Goal: Navigation & Orientation: Find specific page/section

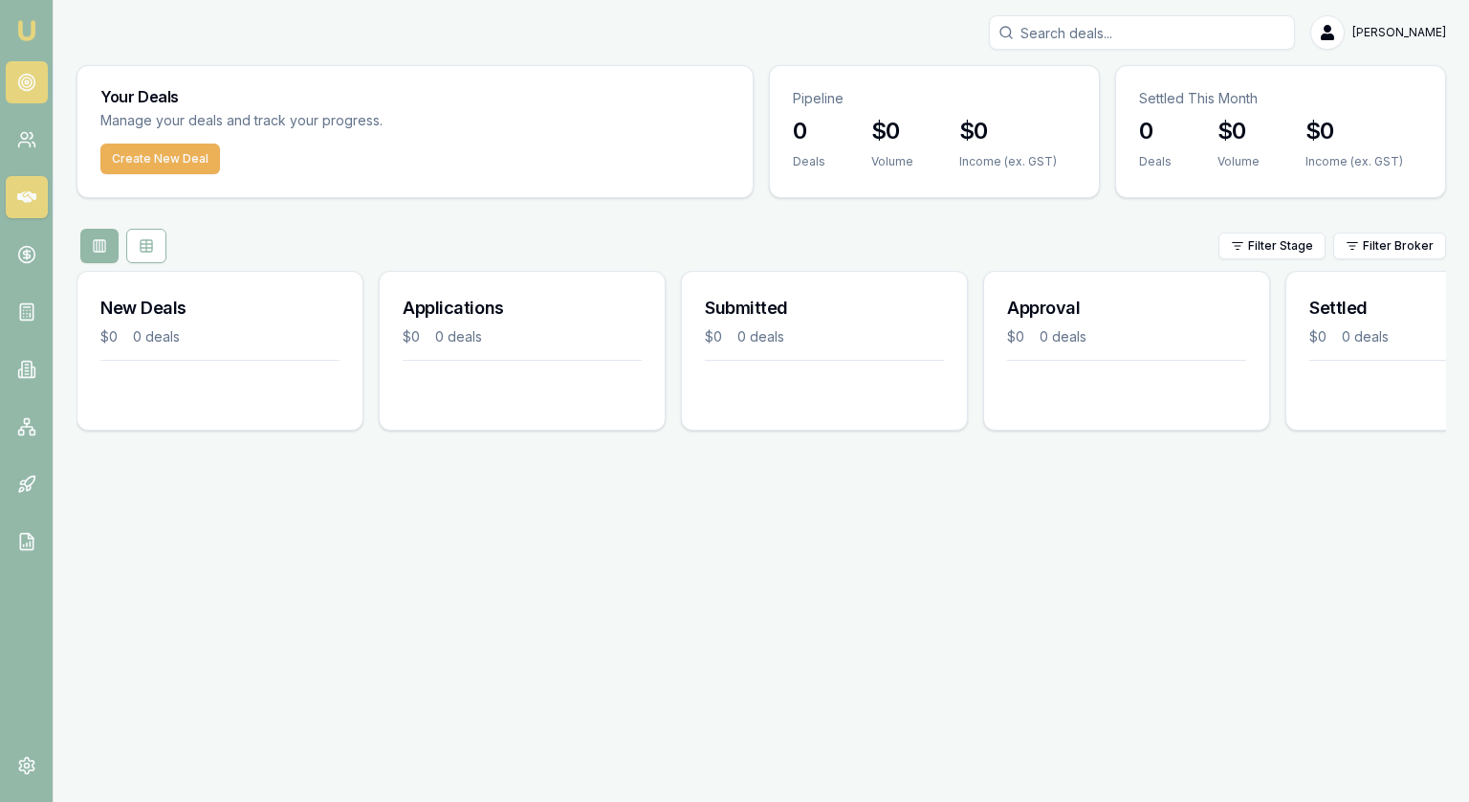
click at [25, 76] on icon at bounding box center [26, 82] width 19 height 19
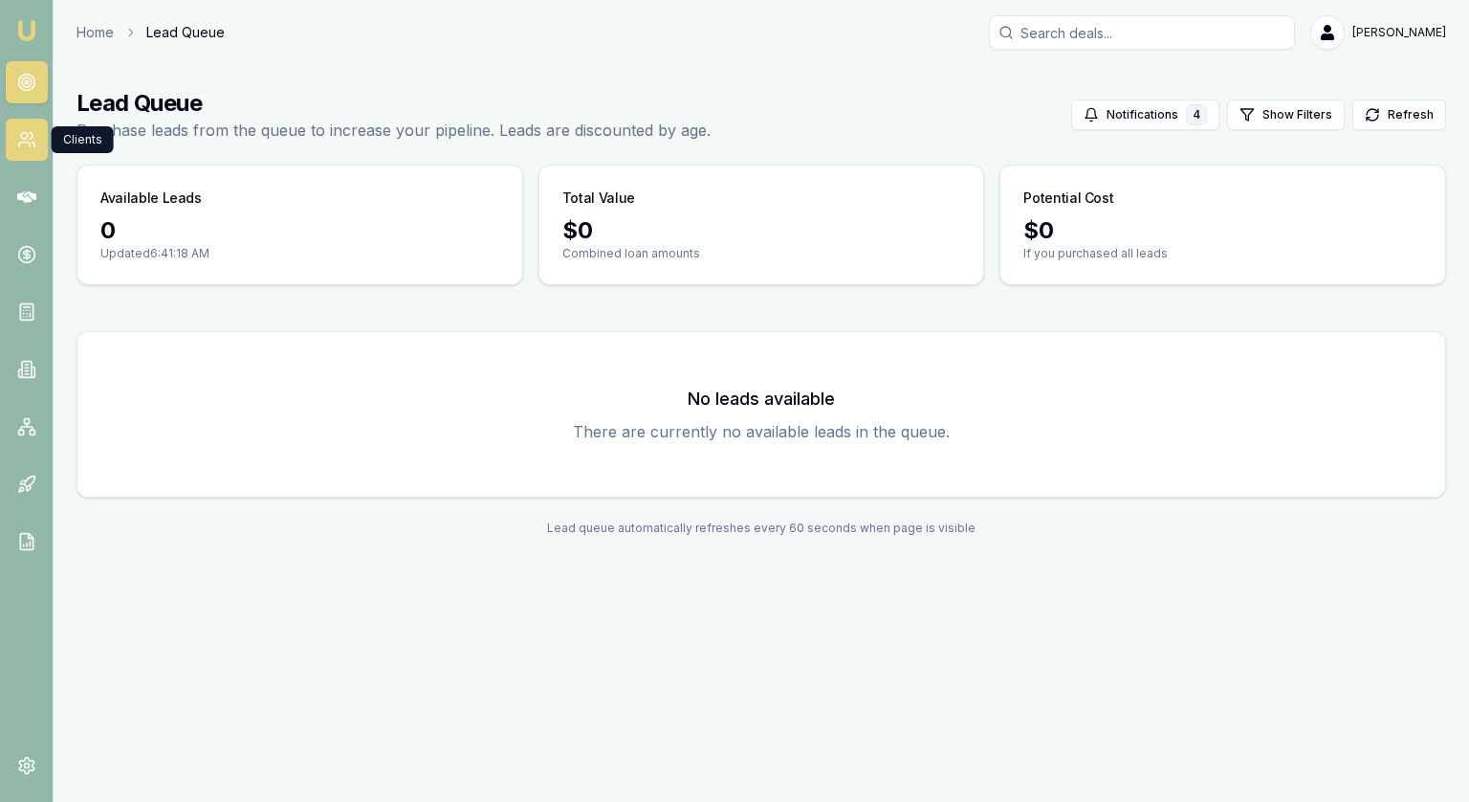
click at [19, 156] on link at bounding box center [27, 140] width 42 height 42
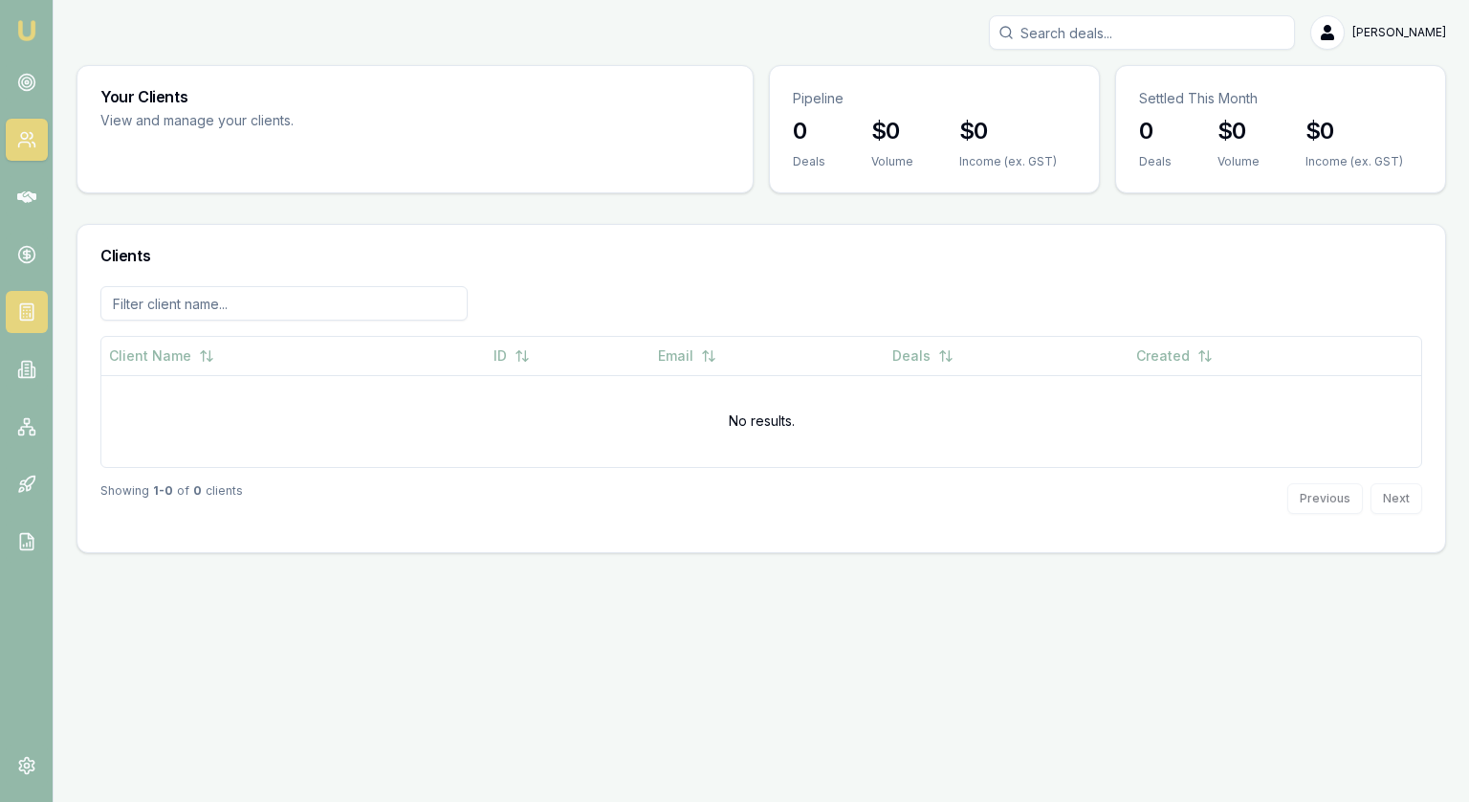
click at [20, 297] on link at bounding box center [27, 312] width 42 height 42
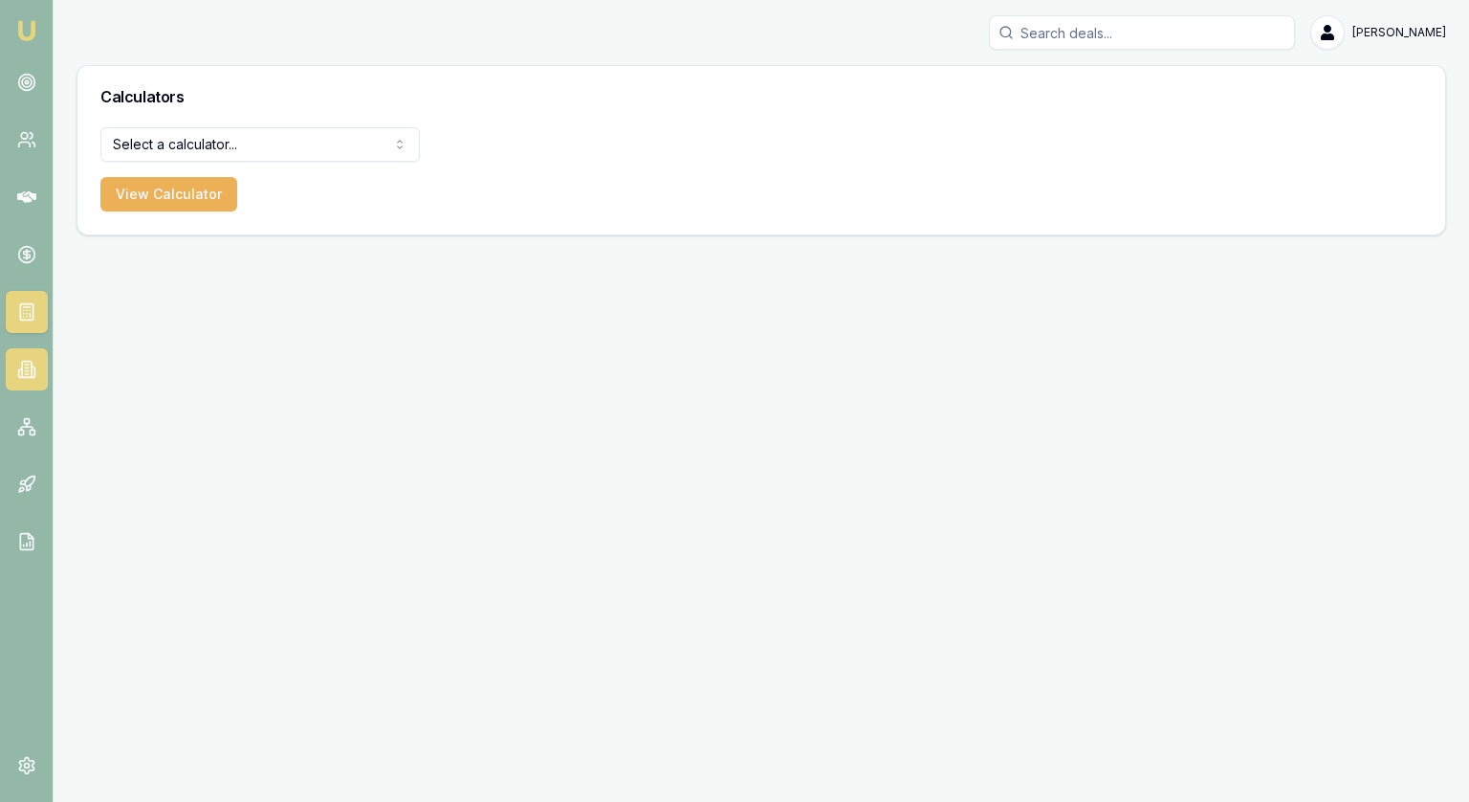
click at [20, 352] on link at bounding box center [27, 369] width 42 height 42
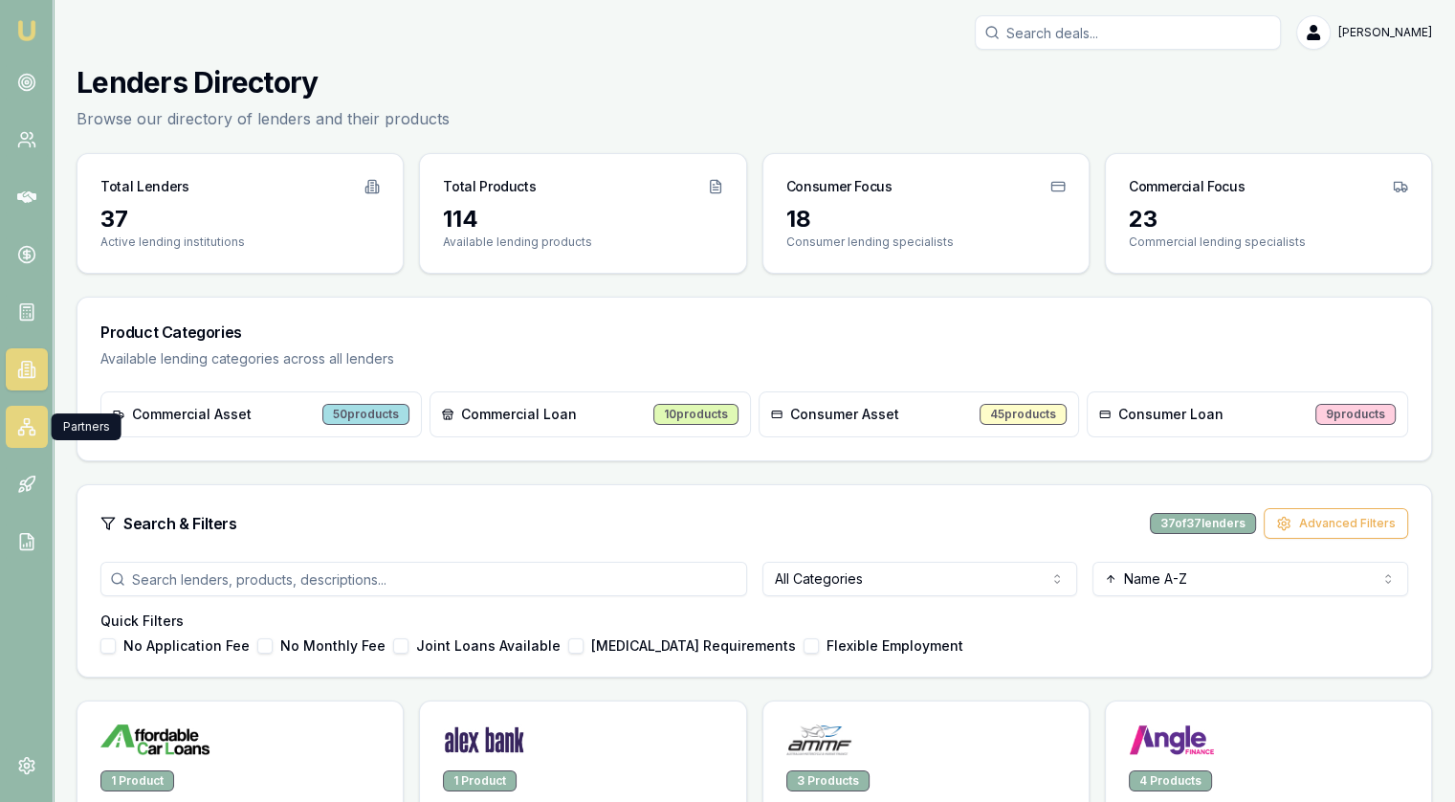
click at [27, 430] on icon at bounding box center [26, 426] width 19 height 19
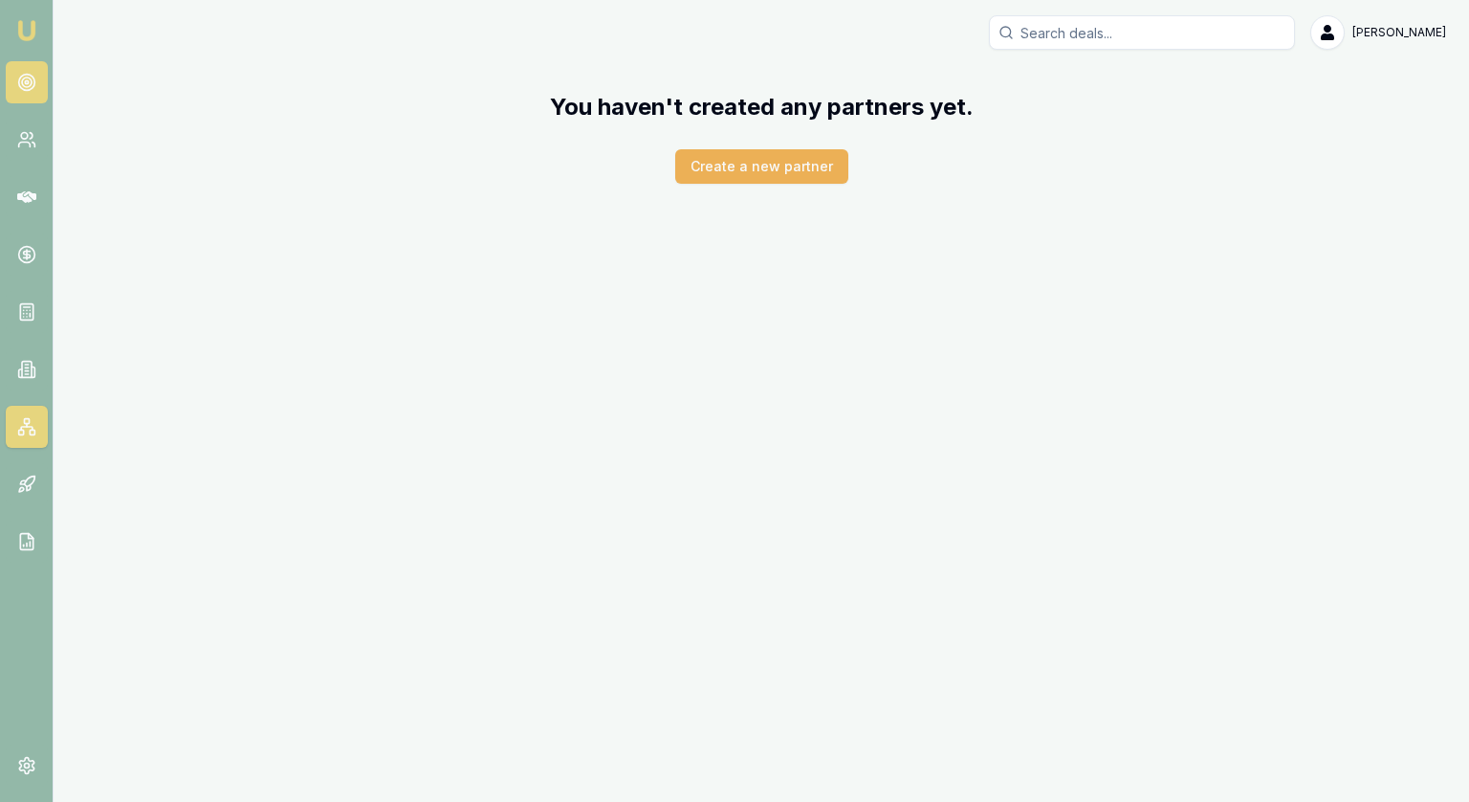
click at [28, 88] on icon at bounding box center [26, 82] width 19 height 19
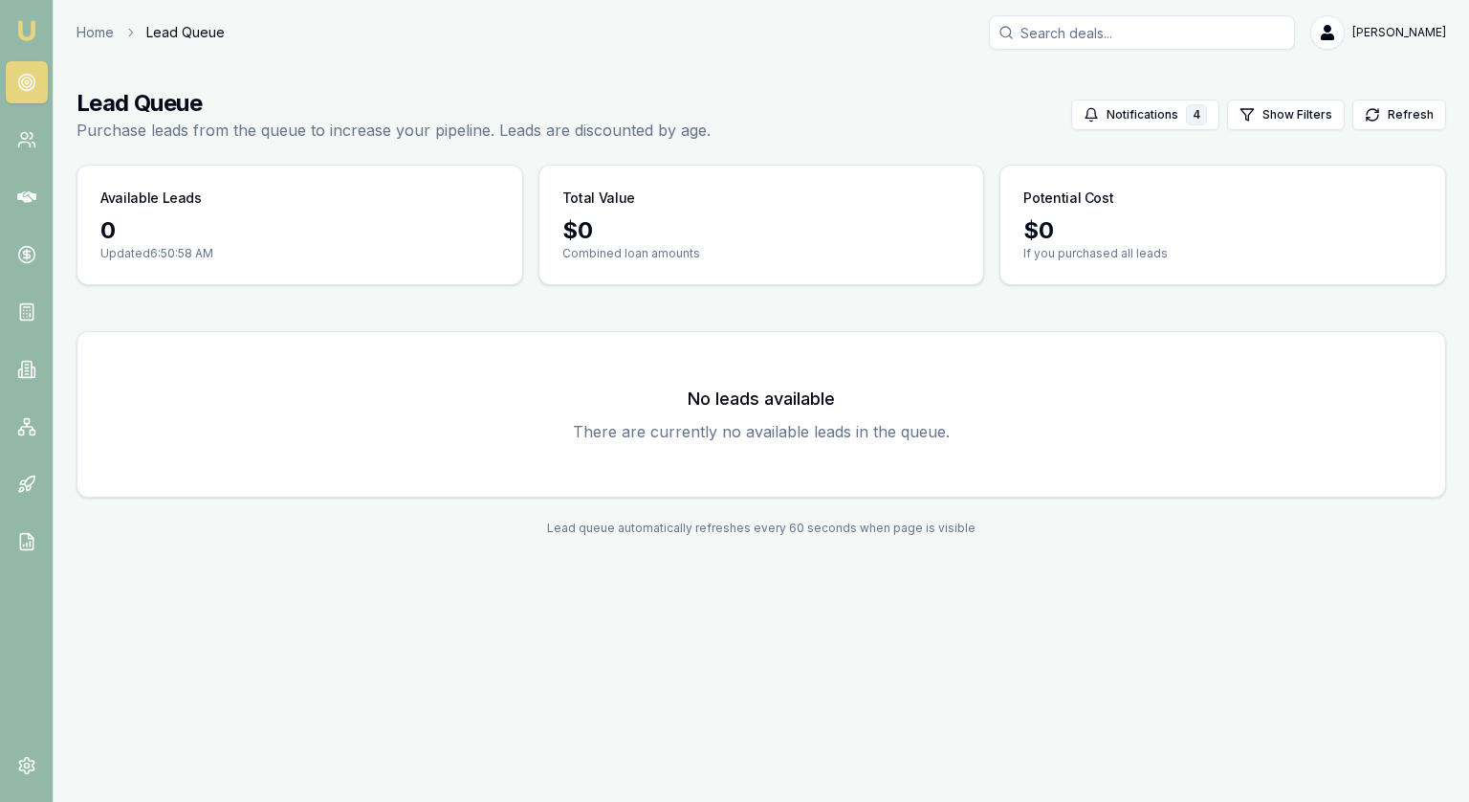
click at [403, 110] on h1 "Lead Queue" at bounding box center [394, 103] width 634 height 31
click at [1404, 117] on button "Refresh" at bounding box center [1400, 114] width 94 height 31
click at [1411, 117] on button "Refresh" at bounding box center [1400, 114] width 94 height 31
click at [1399, 120] on button "Refresh" at bounding box center [1400, 114] width 94 height 31
